Goal: Transaction & Acquisition: Purchase product/service

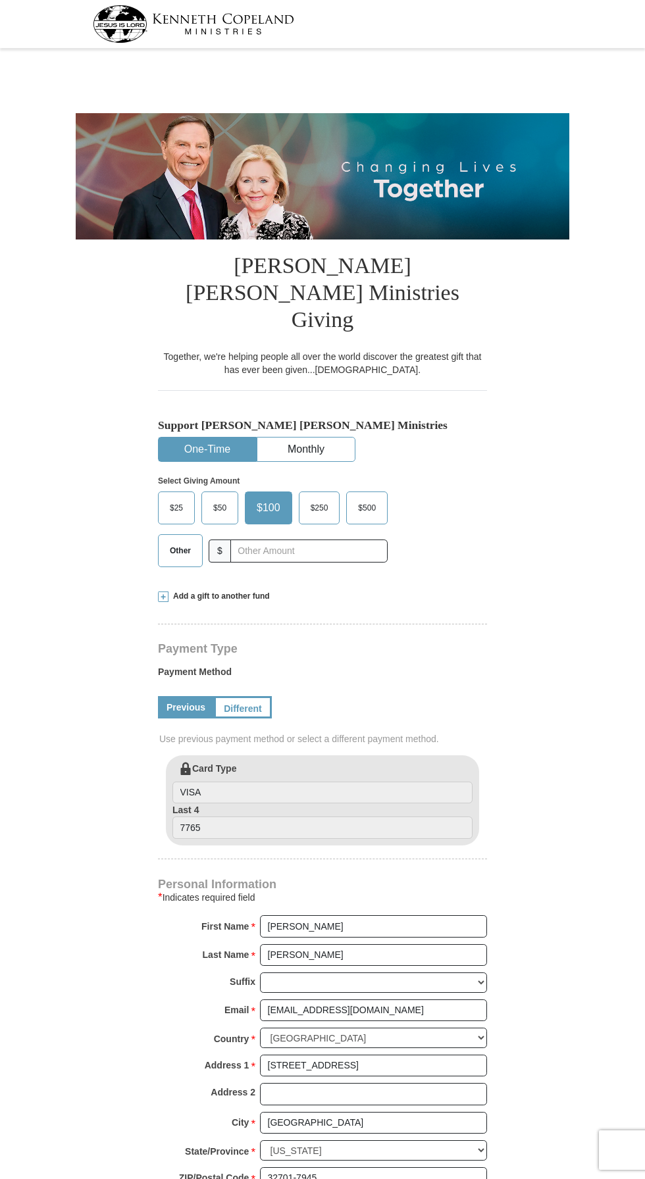
select select "FL"
click at [295, 539] on input "text" at bounding box center [308, 550] width 157 height 23
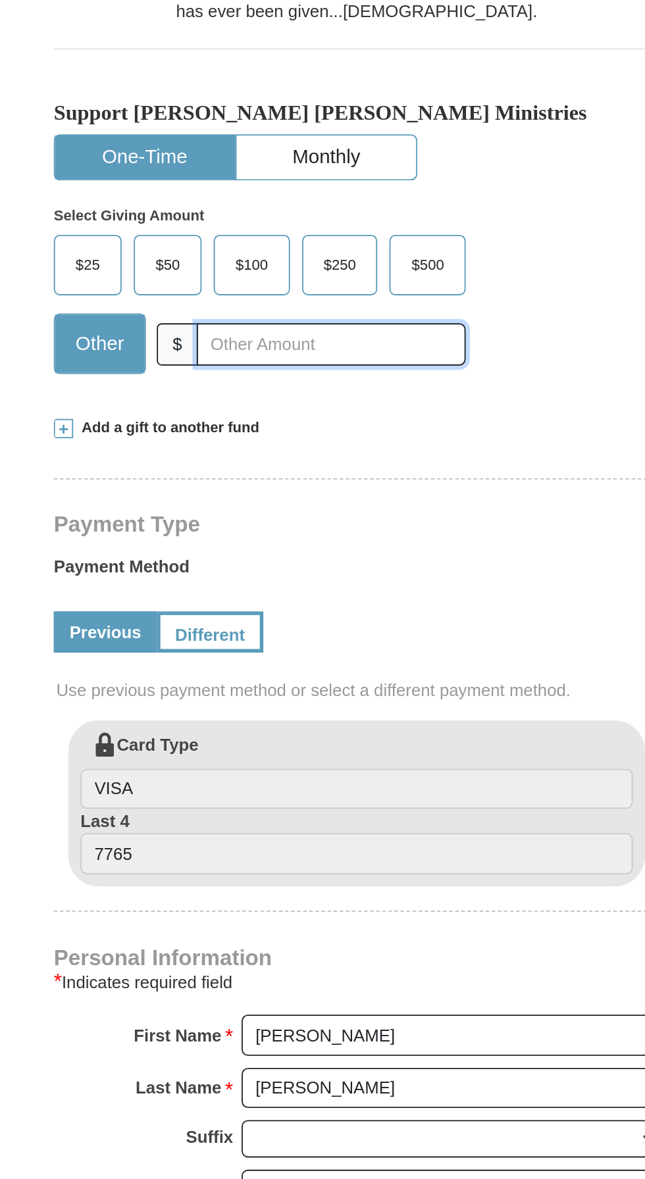
type input "88.00"
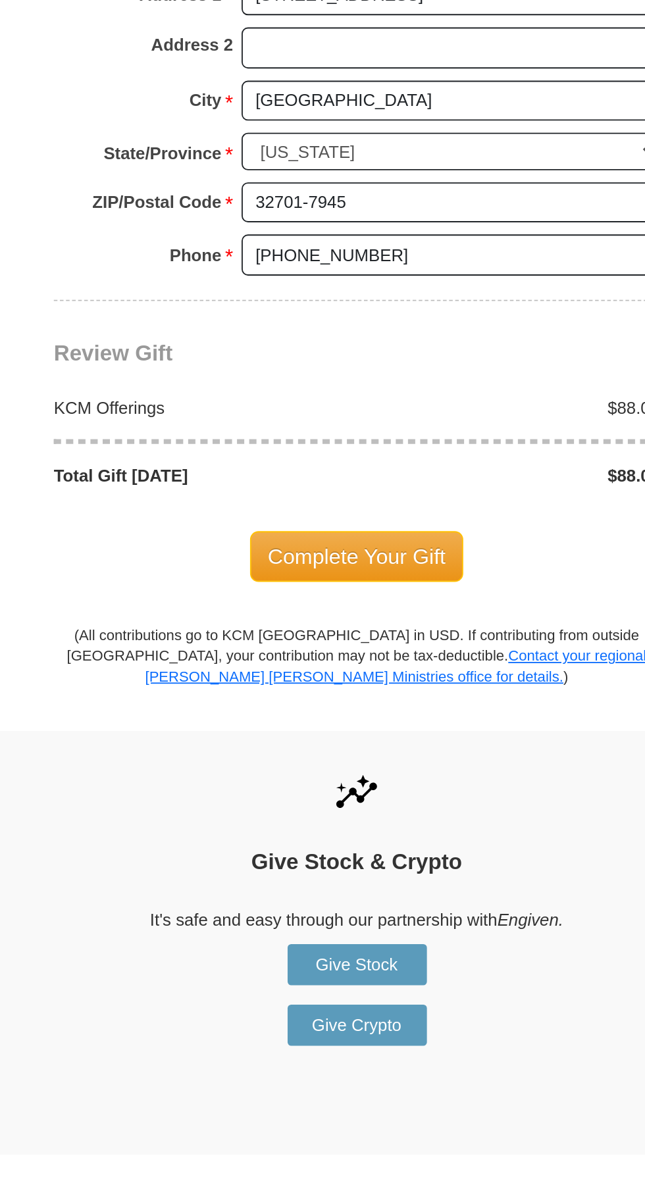
scroll to position [532, 0]
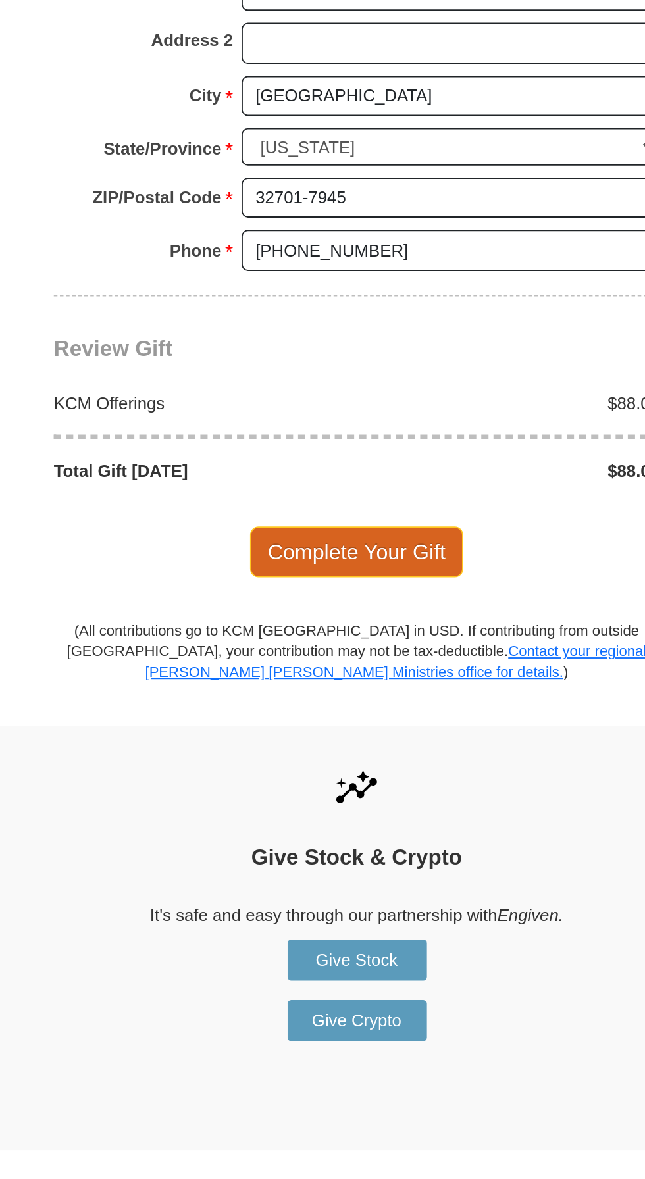
click at [316, 824] on span "Complete Your Gift" at bounding box center [322, 838] width 116 height 28
